Goal: Information Seeking & Learning: Check status

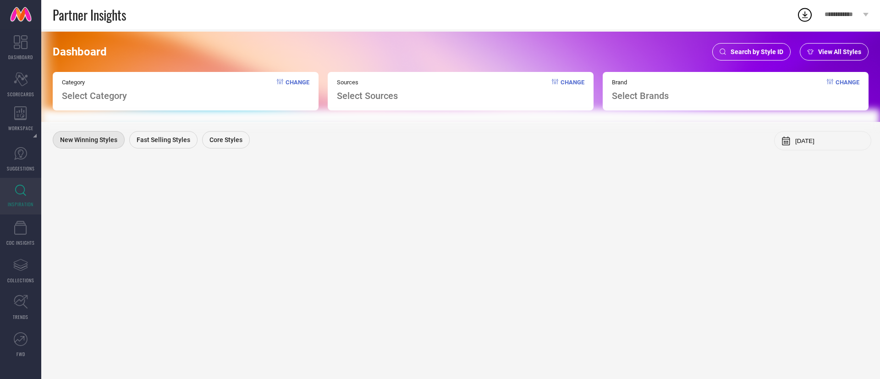
click at [753, 49] on span "Search by Style ID" at bounding box center [757, 51] width 53 height 7
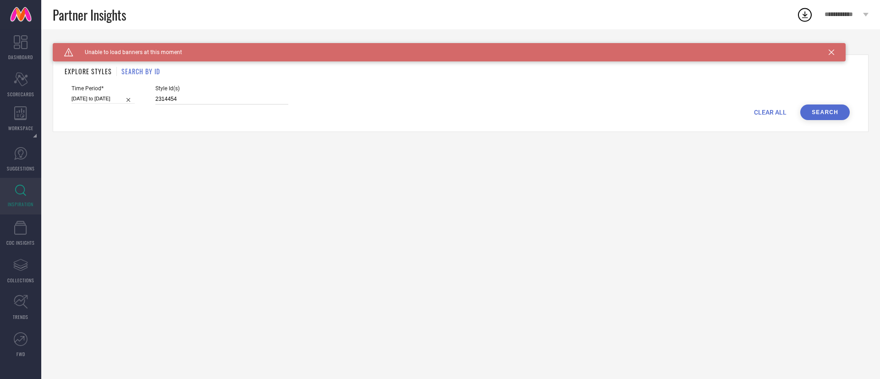
click at [203, 96] on input "2314454" at bounding box center [221, 99] width 133 height 11
paste input "30116745"
type input "30116745"
click at [93, 98] on input "[DATE] to [DATE]" at bounding box center [103, 99] width 63 height 10
select select "6"
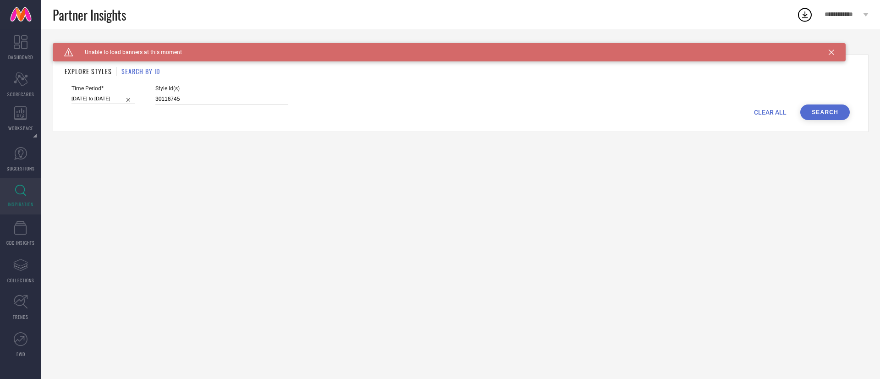
select select "2025"
select select "7"
select select "2025"
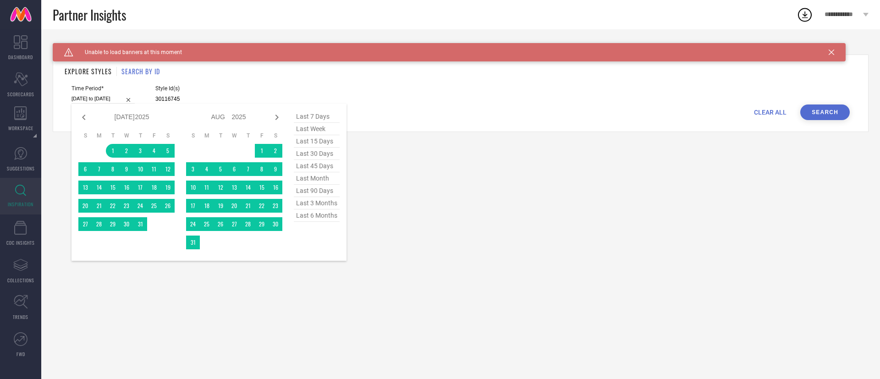
type input "30116745"
click at [322, 205] on span "last 3 months" at bounding box center [317, 203] width 46 height 12
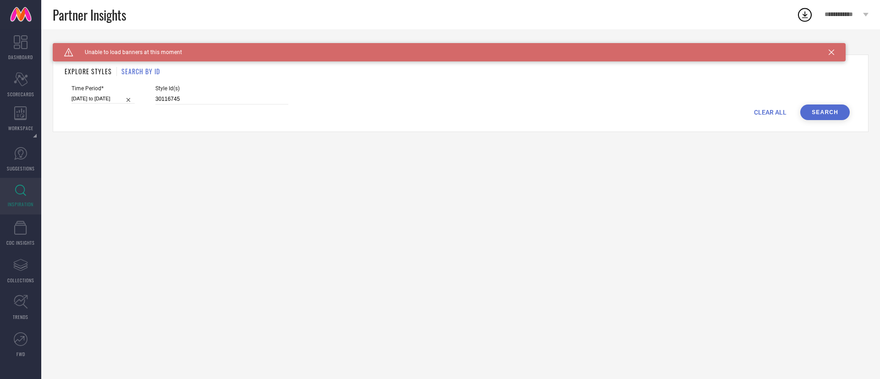
click at [832, 102] on div "Time Period* [DATE] to [DATE] Style Id(s) 30116745" at bounding box center [461, 94] width 779 height 19
click at [829, 108] on button "Search" at bounding box center [826, 113] width 50 height 16
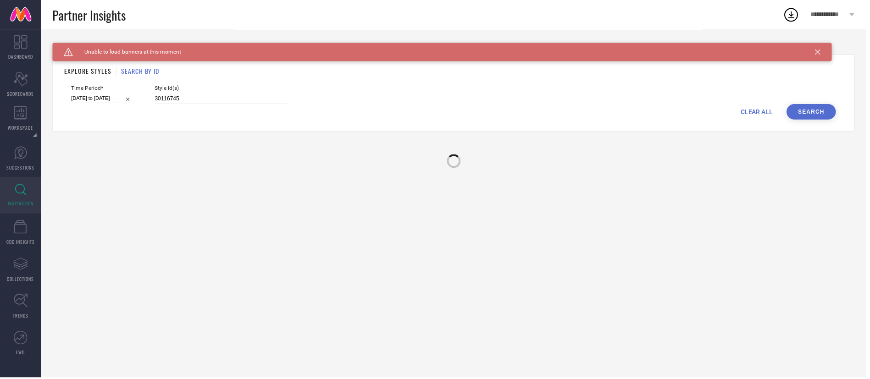
click at [829, 108] on button "Search" at bounding box center [815, 113] width 50 height 16
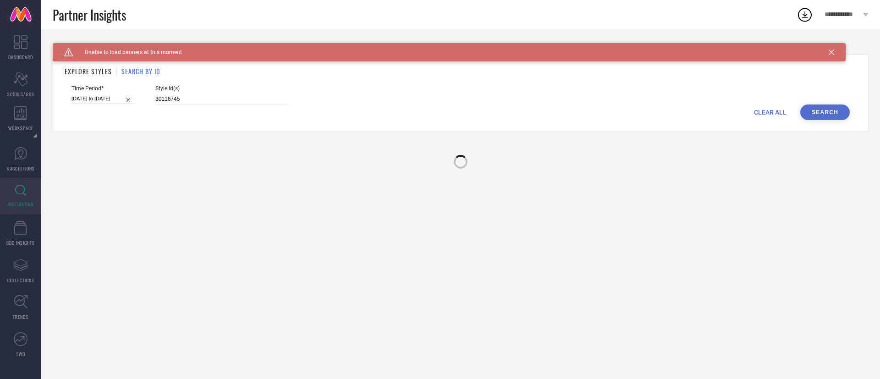
click at [829, 108] on button "Search" at bounding box center [826, 113] width 50 height 16
